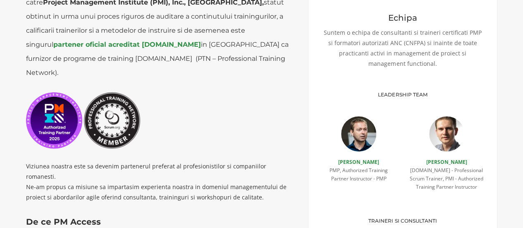
scroll to position [248, 0]
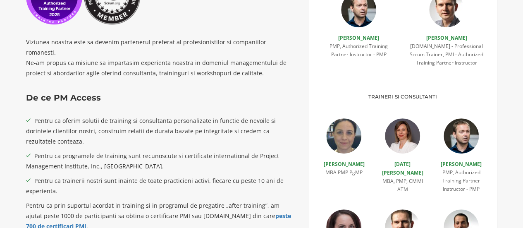
click at [399, 140] on img at bounding box center [402, 135] width 35 height 35
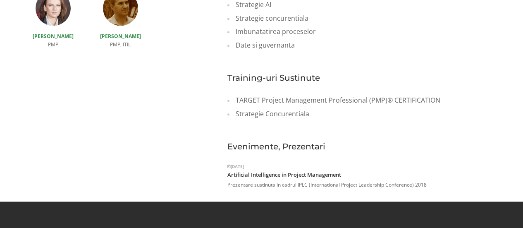
scroll to position [579, 0]
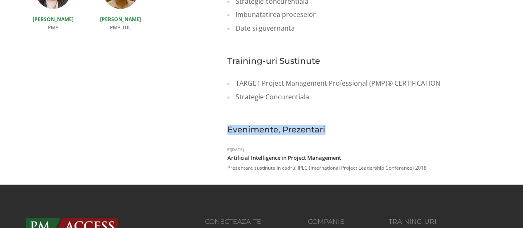
drag, startPoint x: 223, startPoint y: 111, endPoint x: 335, endPoint y: 110, distance: 112.0
click at [305, 124] on p "Evenimente, Prezentari" at bounding box center [362, 129] width 270 height 10
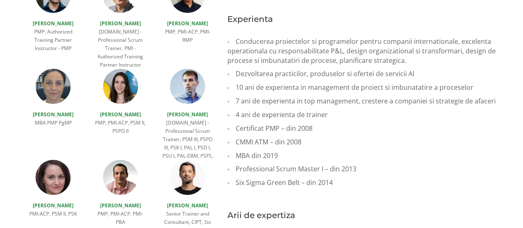
scroll to position [289, 0]
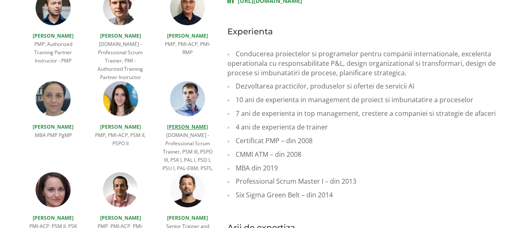
click at [193, 126] on link "[PERSON_NAME]" at bounding box center [187, 126] width 41 height 7
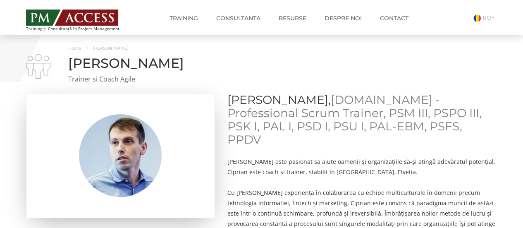
click at [465, 69] on h1 "[PERSON_NAME]" at bounding box center [261, 63] width 471 height 14
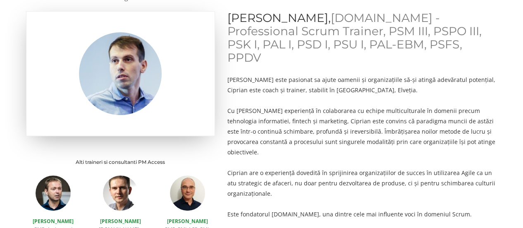
scroll to position [83, 0]
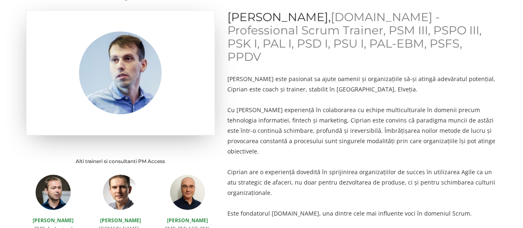
click at [364, 105] on p "Cu o vastă experiență în colaborarea cu echipe multiculturale în domenii precum…" at bounding box center [362, 131] width 270 height 52
click at [366, 108] on p "Cu o vastă experiență în colaborarea cu echipe multiculturale în domenii precum…" at bounding box center [362, 131] width 270 height 52
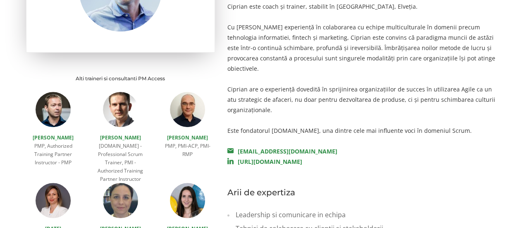
scroll to position [207, 0]
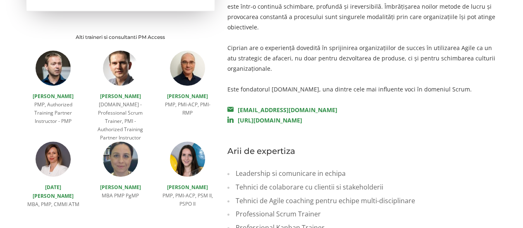
click at [361, 72] on div "CIPRIAN BĂNICĂ, Scrum.org - Professional Scrum Trainer, PSM III, PSPO III, PSK …" at bounding box center [362, 178] width 282 height 585
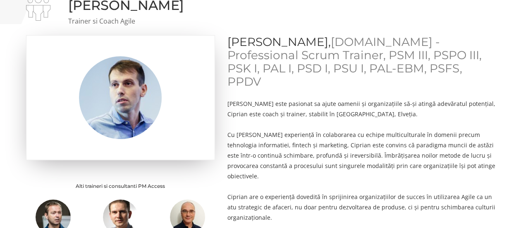
scroll to position [0, 0]
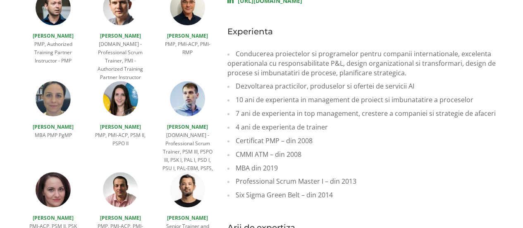
click at [341, 107] on li "7 ani de experienta in top management, crestere a companiei si strategie de afa…" at bounding box center [362, 114] width 270 height 14
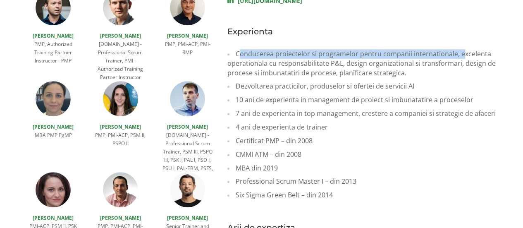
drag, startPoint x: 237, startPoint y: 39, endPoint x: 459, endPoint y: 43, distance: 221.6
click at [459, 47] on li "Conducerea proiectelor si programelor pentru companii internationale, excelenta…" at bounding box center [362, 63] width 270 height 33
copy li "Conducerea proiectelor si programelor pentru companii internationale,"
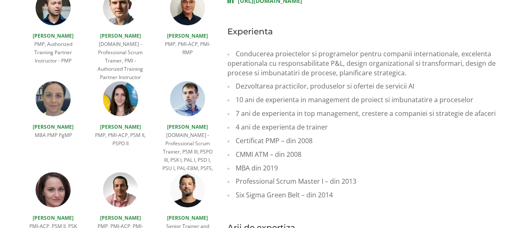
click at [362, 79] on li "Dezvoltarea practicilor, produselor si ofertei de servicii AI" at bounding box center [362, 86] width 270 height 14
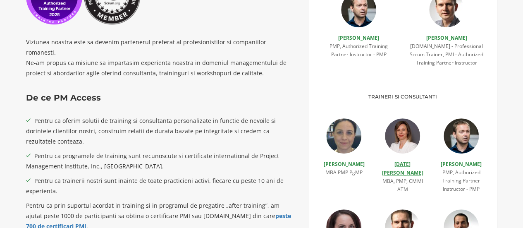
click at [407, 165] on link "[DATE][PERSON_NAME]" at bounding box center [402, 168] width 41 height 16
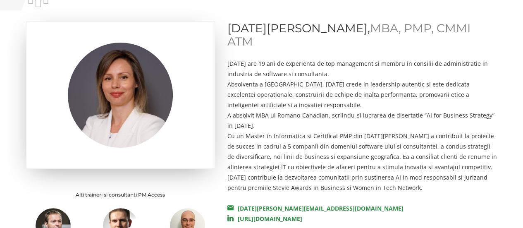
scroll to position [207, 0]
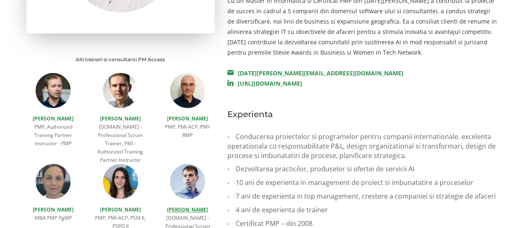
click at [189, 208] on link "[PERSON_NAME]" at bounding box center [187, 209] width 41 height 7
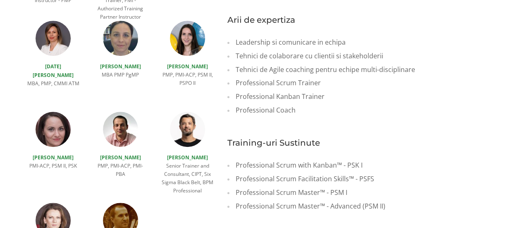
scroll to position [331, 0]
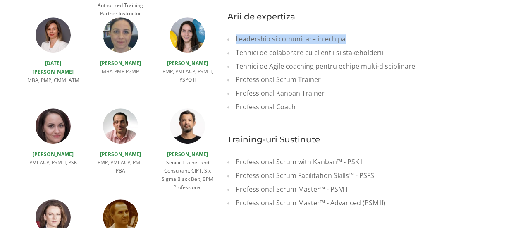
drag, startPoint x: 235, startPoint y: 25, endPoint x: 347, endPoint y: 24, distance: 112.4
click at [347, 32] on li "Leadership si comunicare in echipa" at bounding box center [362, 39] width 270 height 14
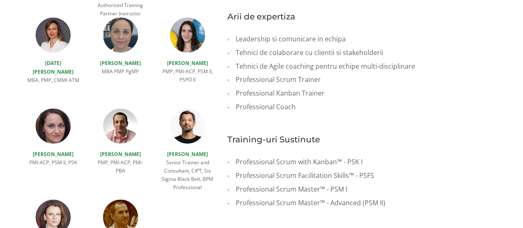
click at [331, 46] on li "Tehnici de colaborare cu clientii si stakeholderii" at bounding box center [362, 53] width 270 height 14
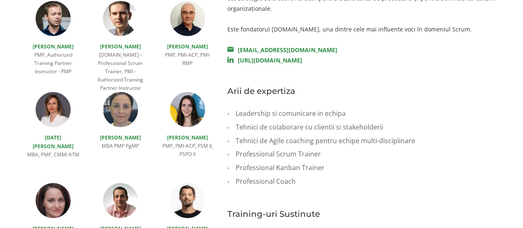
scroll to position [207, 0]
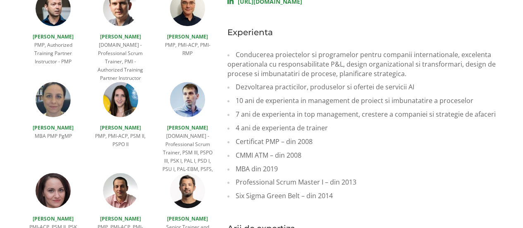
scroll to position [289, 0]
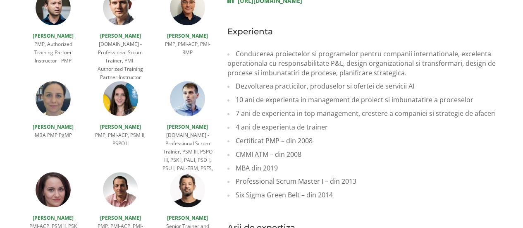
click at [355, 107] on li "7 ani de experienta in top management, crestere a companiei si strategie de afa…" at bounding box center [362, 114] width 270 height 14
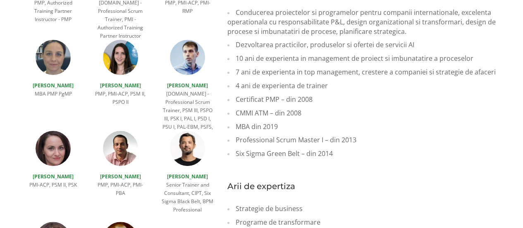
click at [373, 93] on li "Certificat PMP – din 2008" at bounding box center [362, 100] width 270 height 14
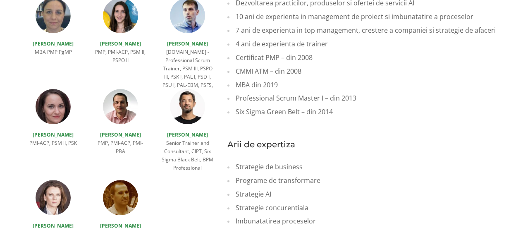
scroll to position [372, 0]
click at [351, 140] on p "Arii de expertiza" at bounding box center [362, 145] width 270 height 10
click at [182, 42] on link "[PERSON_NAME]" at bounding box center [187, 44] width 41 height 7
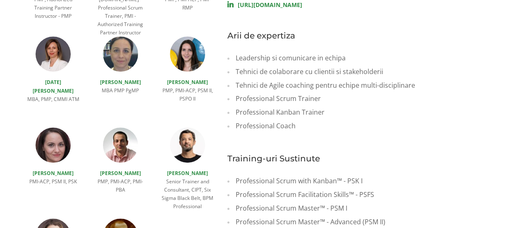
scroll to position [331, 0]
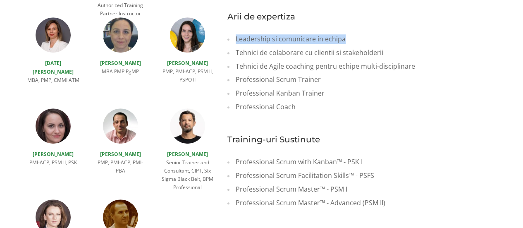
drag, startPoint x: 235, startPoint y: 26, endPoint x: 349, endPoint y: 26, distance: 114.1
click at [349, 32] on li "Leadership si comunicare in echipa" at bounding box center [362, 39] width 270 height 14
click at [331, 32] on li "Leadership si comunicare in echipa" at bounding box center [362, 39] width 270 height 14
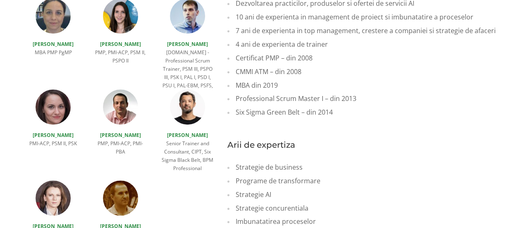
click at [185, 47] on p "[PERSON_NAME]" at bounding box center [187, 44] width 55 height 9
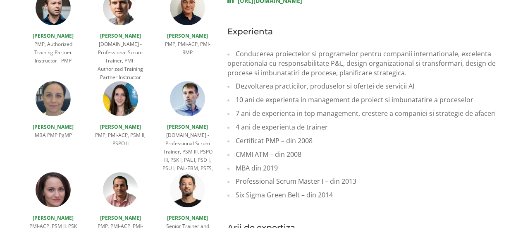
scroll to position [289, 0]
click at [186, 125] on link "[PERSON_NAME]" at bounding box center [187, 126] width 41 height 7
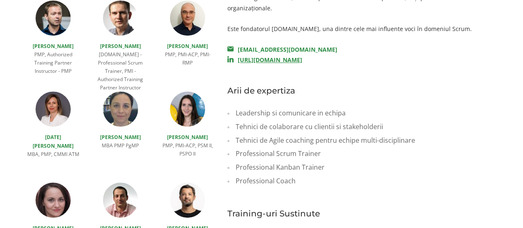
scroll to position [248, 0]
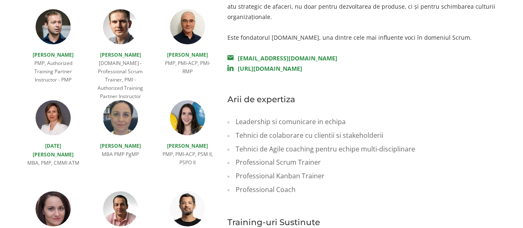
click at [407, 142] on li "Tehnici de Agile coaching pentru echipe multi-disciplinare" at bounding box center [362, 149] width 270 height 14
click at [307, 142] on li "Tehnici de Agile coaching pentru echipe multi-disciplinare" at bounding box center [362, 149] width 270 height 14
click at [387, 142] on li "Tehnici de Agile coaching pentru echipe multi-disciplinare" at bounding box center [362, 149] width 270 height 14
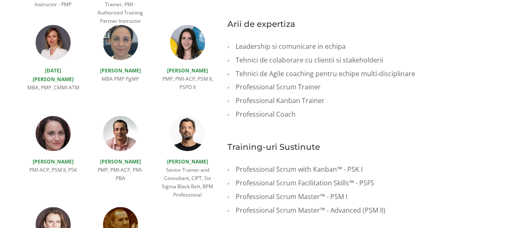
scroll to position [331, 0]
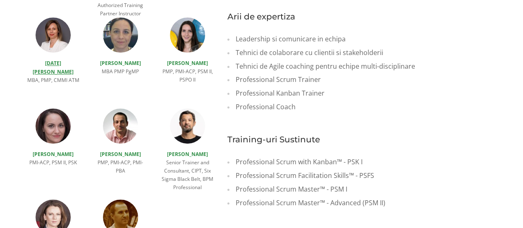
click at [58, 62] on link "[DATE][PERSON_NAME]" at bounding box center [53, 68] width 41 height 16
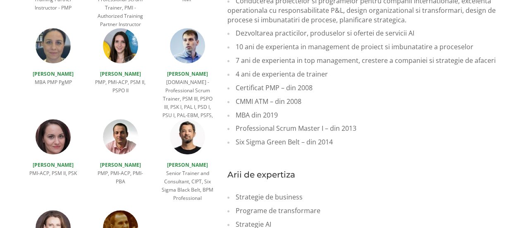
scroll to position [331, 0]
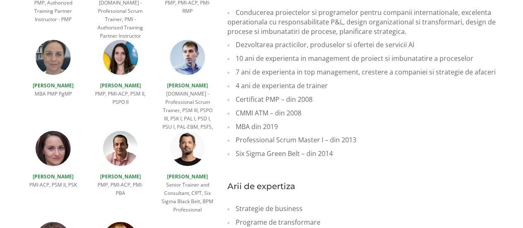
click at [343, 120] on li "MBA din 2019" at bounding box center [362, 127] width 270 height 14
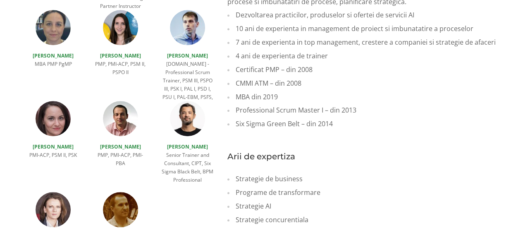
scroll to position [372, 0]
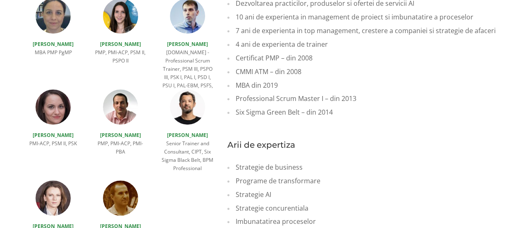
click at [332, 140] on p "Arii de expertiza" at bounding box center [362, 145] width 270 height 10
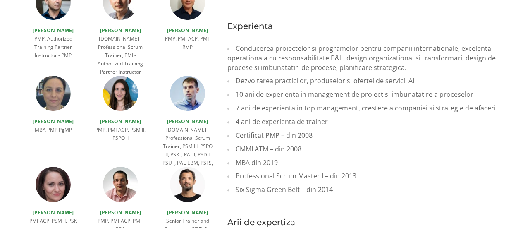
scroll to position [289, 0]
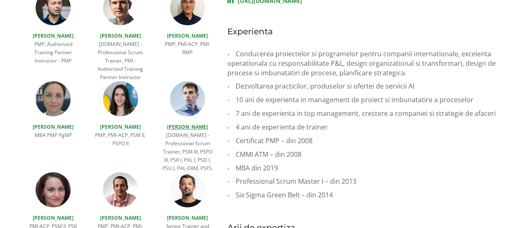
click at [198, 128] on link "[PERSON_NAME]" at bounding box center [187, 126] width 41 height 7
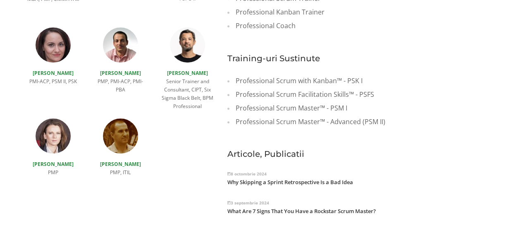
scroll to position [331, 0]
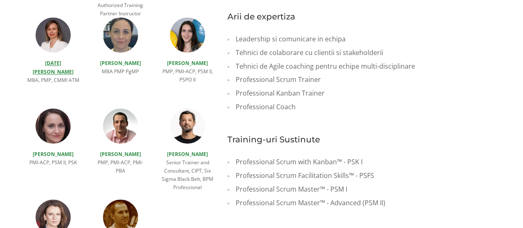
click at [61, 63] on link "[DATE][PERSON_NAME]" at bounding box center [53, 68] width 41 height 16
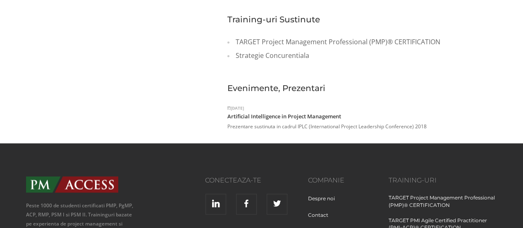
scroll to position [537, 0]
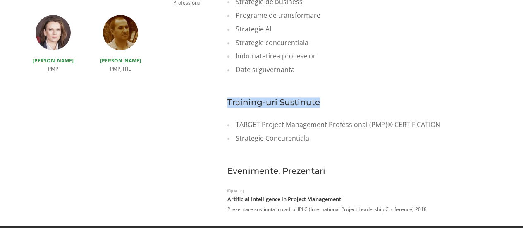
drag, startPoint x: 226, startPoint y: 87, endPoint x: 327, endPoint y: 88, distance: 101.7
copy p "Training-uri Sustinute"
click at [401, 63] on li "Date si guvernanta" at bounding box center [362, 70] width 270 height 14
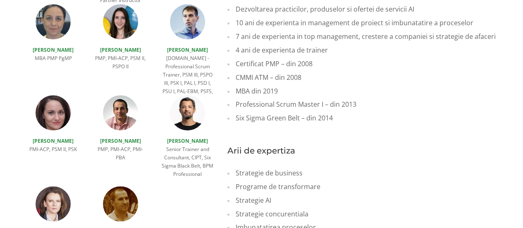
scroll to position [289, 0]
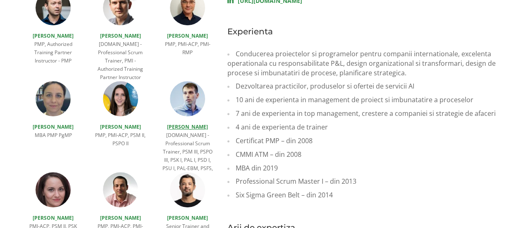
click at [191, 124] on link "[PERSON_NAME]" at bounding box center [187, 126] width 41 height 7
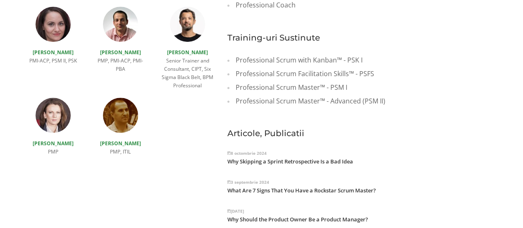
scroll to position [537, 0]
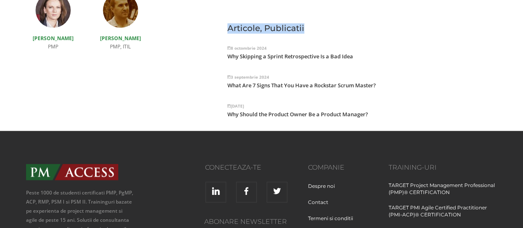
drag, startPoint x: 228, startPoint y: 15, endPoint x: 308, endPoint y: 12, distance: 80.7
click at [308, 23] on p "Articole, Publicatii" at bounding box center [362, 28] width 270 height 10
copy p "Articole, Publicatii"
click at [418, 81] on p "What Are 7 Signs That You Have a Rockstar Scrum Master?" at bounding box center [362, 85] width 270 height 8
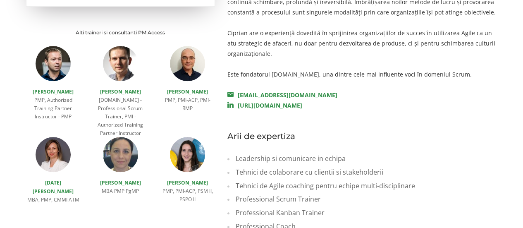
scroll to position [207, 0]
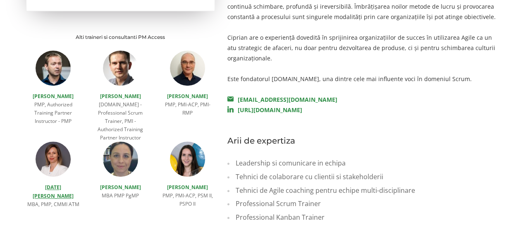
click at [62, 189] on link "[DATE][PERSON_NAME]" at bounding box center [53, 192] width 41 height 16
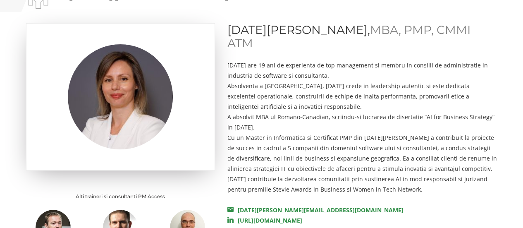
scroll to position [83, 0]
